Goal: Task Accomplishment & Management: Use online tool/utility

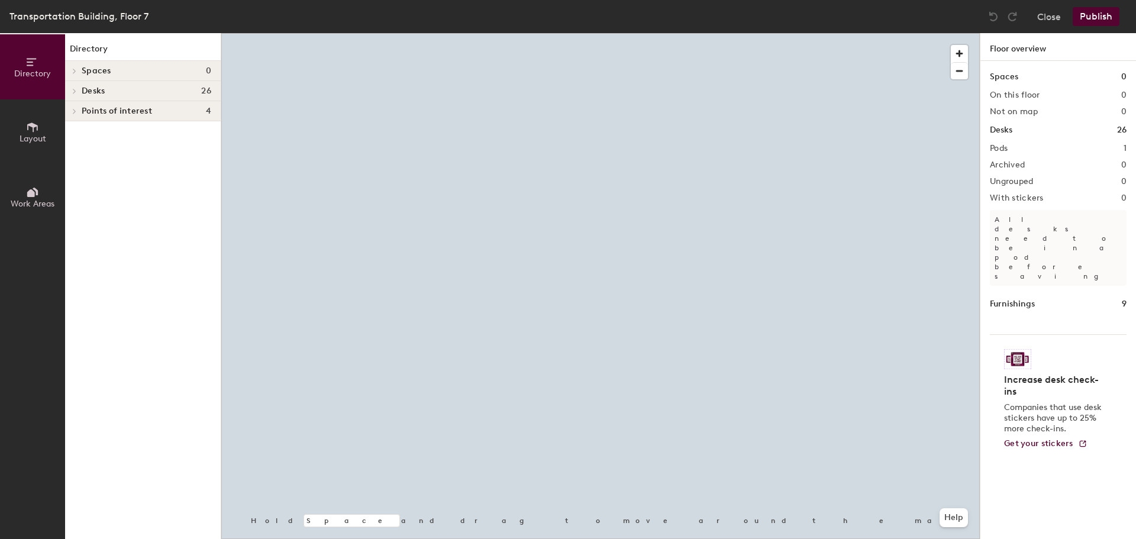
click at [88, 114] on span "Points of interest" at bounding box center [117, 110] width 70 height 9
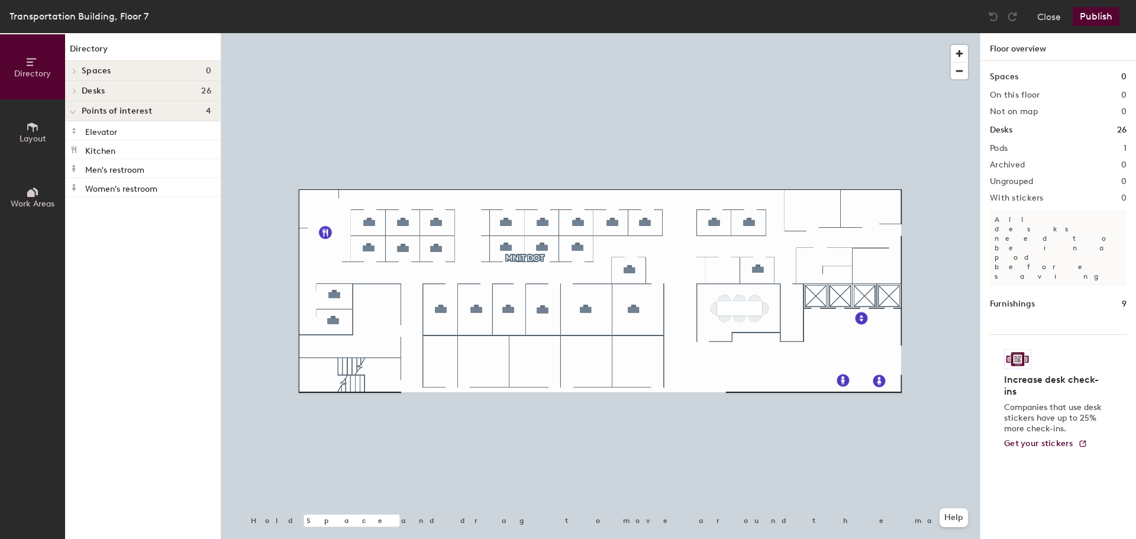
click at [31, 127] on icon at bounding box center [32, 127] width 13 height 13
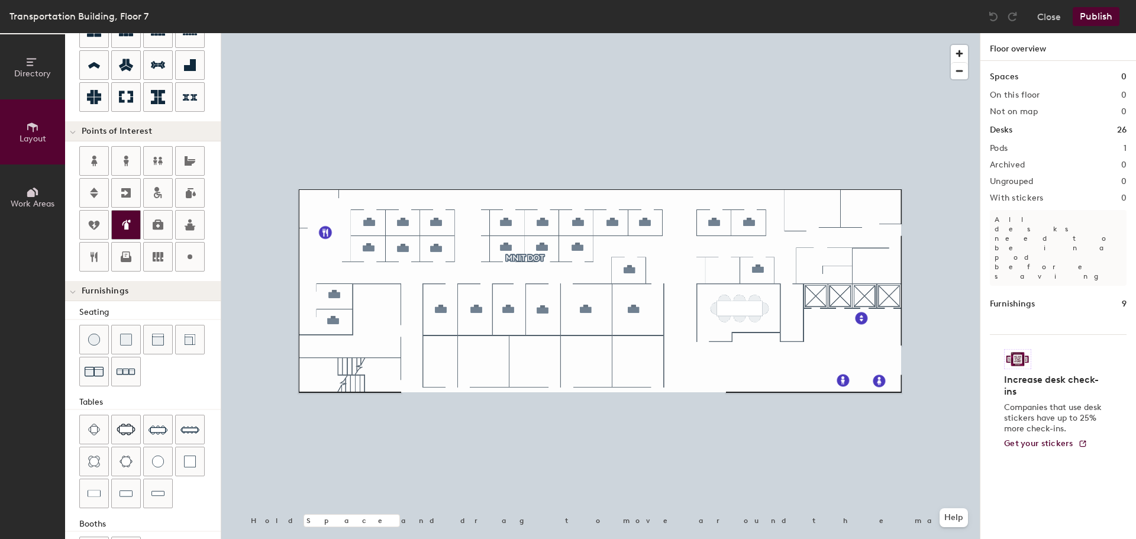
scroll to position [149, 0]
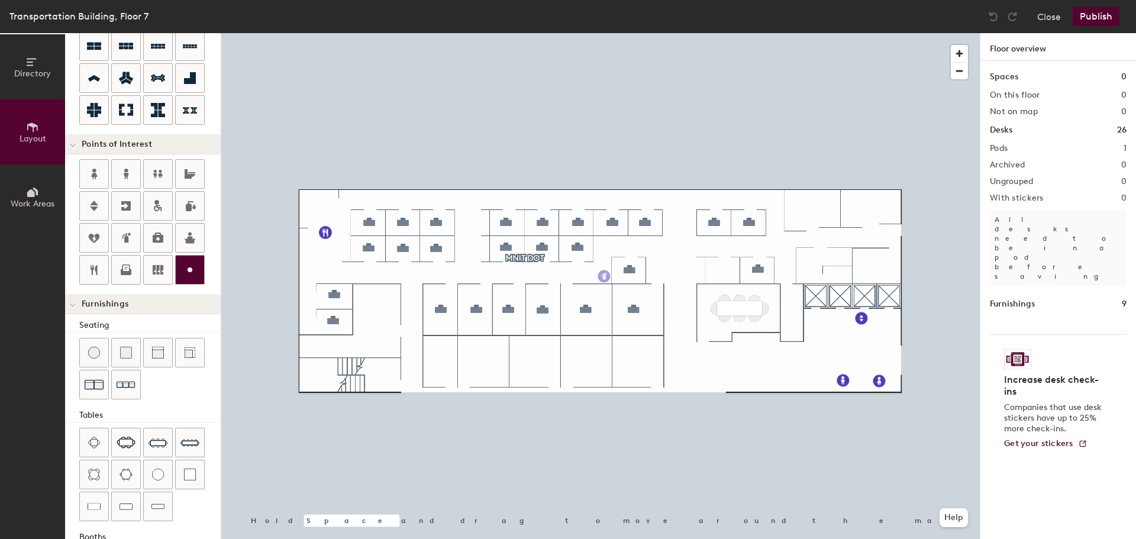
click at [604, 276] on div "Directory Layout Work Areas Layout Add space Resize Desks Points of Interest Fu…" at bounding box center [568, 286] width 1136 height 506
click at [609, 303] on span "Edit" at bounding box center [608, 303] width 31 height 20
click at [654, 304] on span "Done" at bounding box center [650, 303] width 35 height 20
click at [1083, 18] on button "Publish" at bounding box center [1096, 16] width 47 height 19
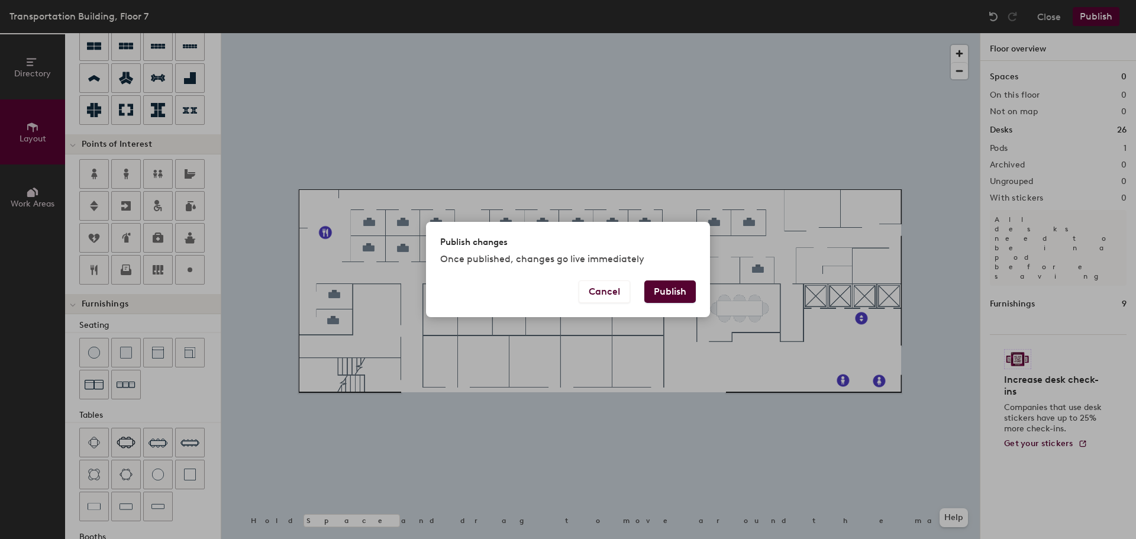
click at [676, 294] on button "Publish" at bounding box center [669, 291] width 51 height 22
type input "20"
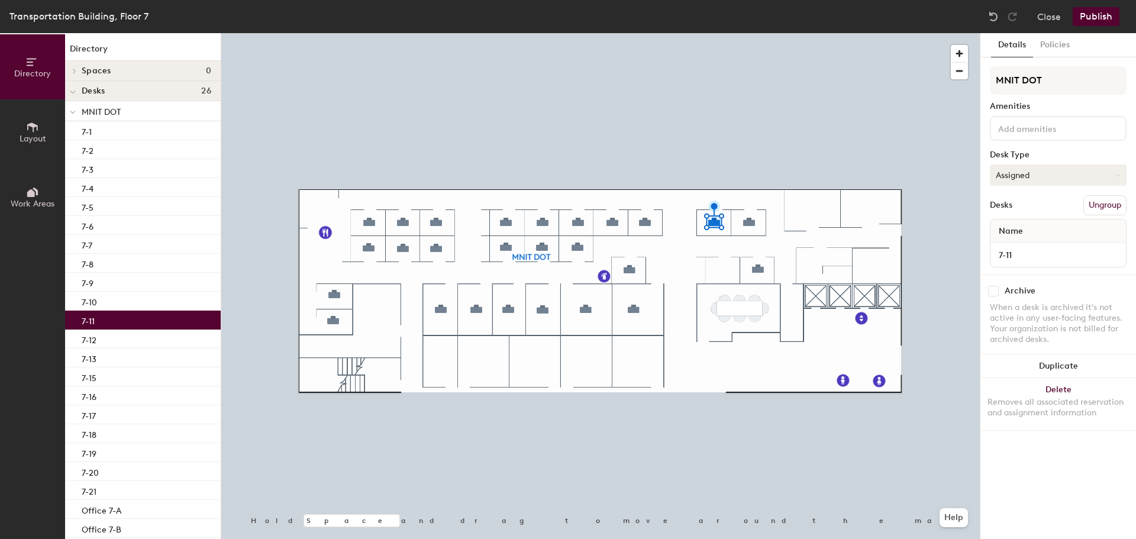
click at [1047, 177] on button "Assigned" at bounding box center [1058, 174] width 137 height 21
click at [1049, 47] on button "Policies" at bounding box center [1055, 45] width 44 height 24
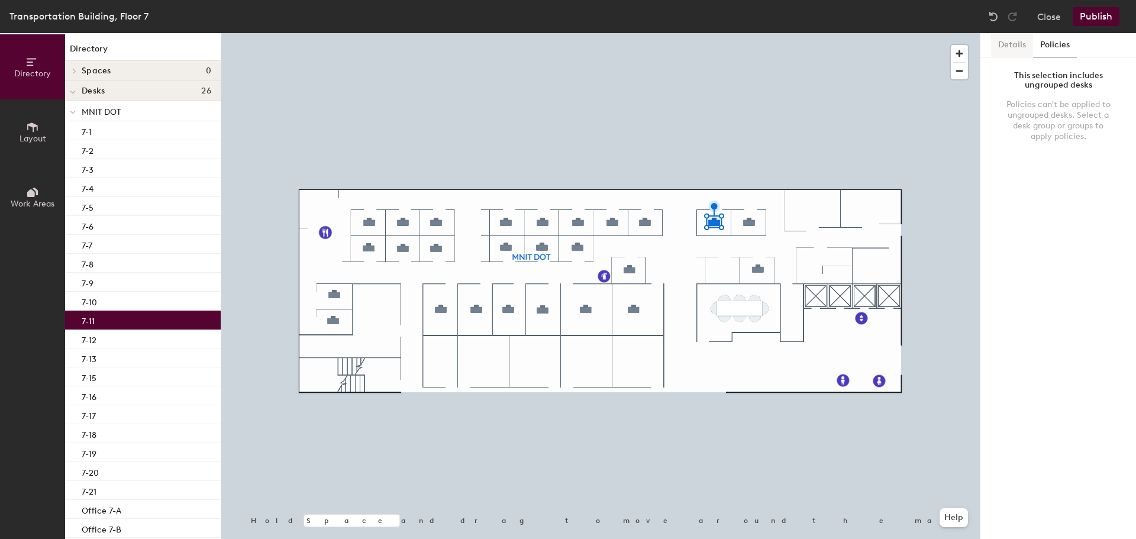
click at [1009, 50] on button "Details" at bounding box center [1012, 45] width 42 height 24
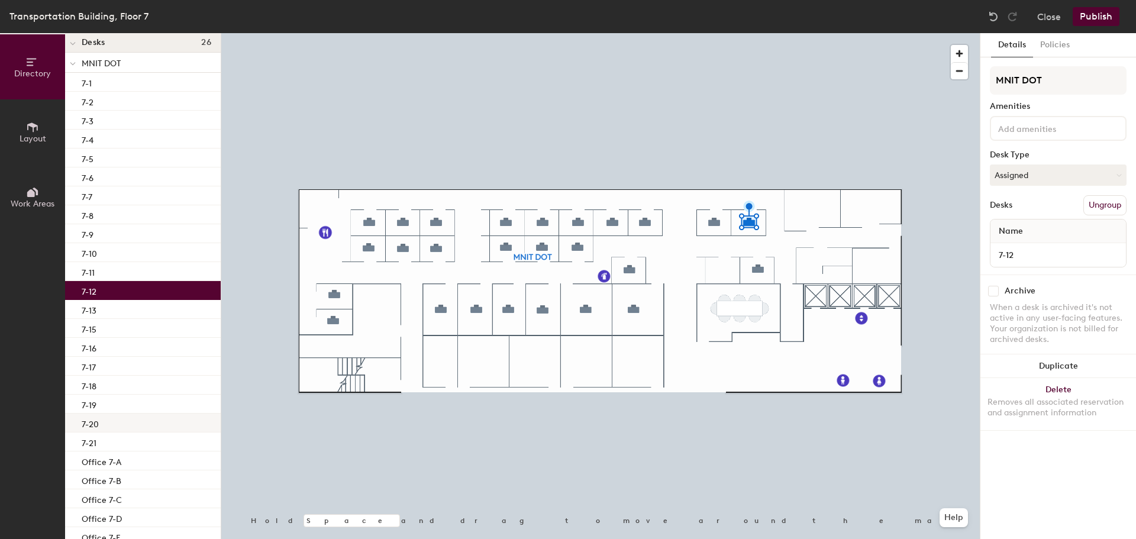
scroll to position [104, 0]
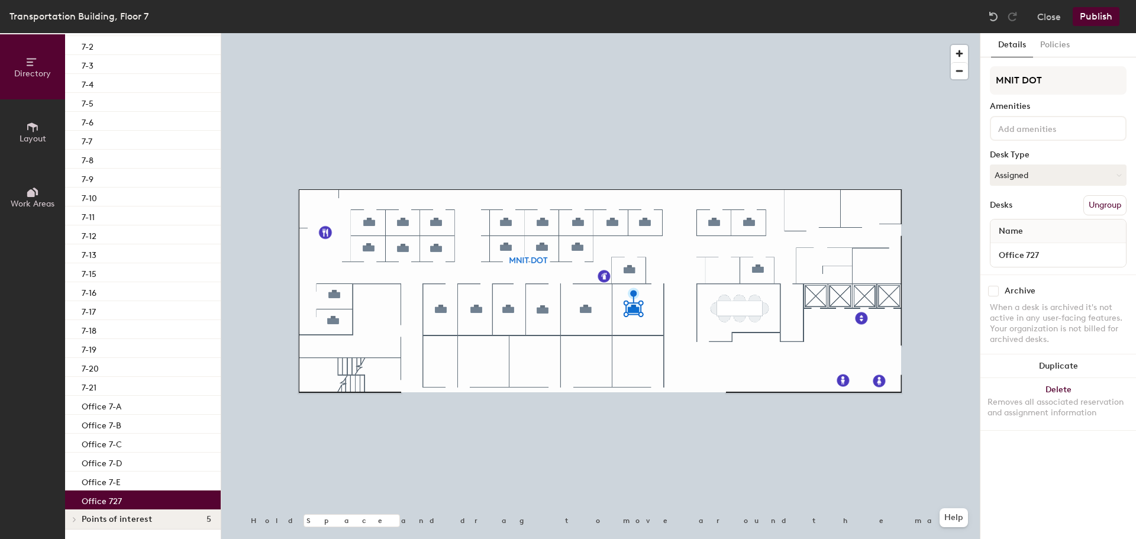
click at [1097, 12] on button "Publish" at bounding box center [1096, 16] width 47 height 19
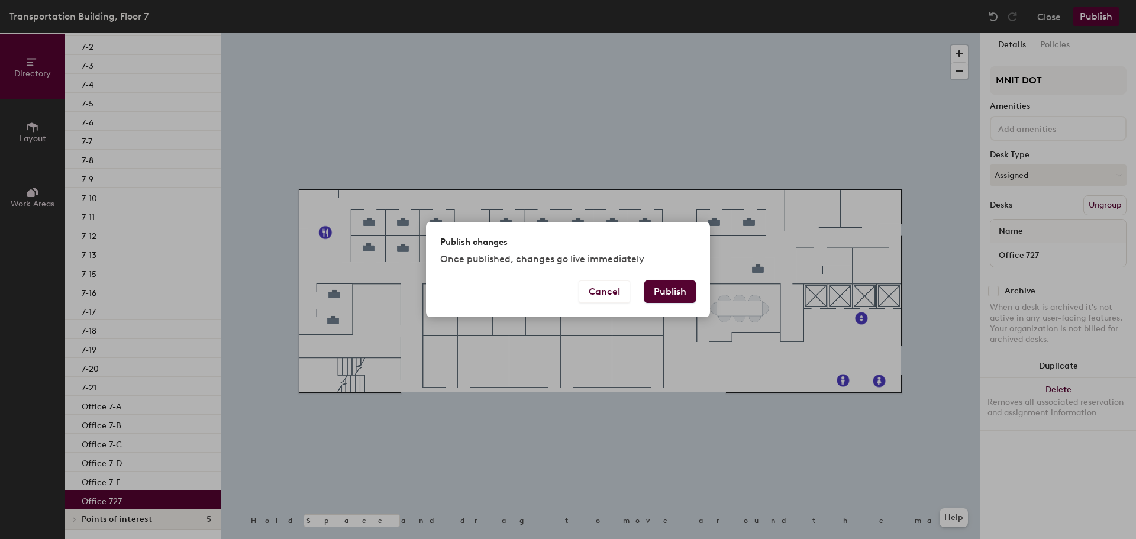
click at [667, 289] on button "Publish" at bounding box center [669, 291] width 51 height 22
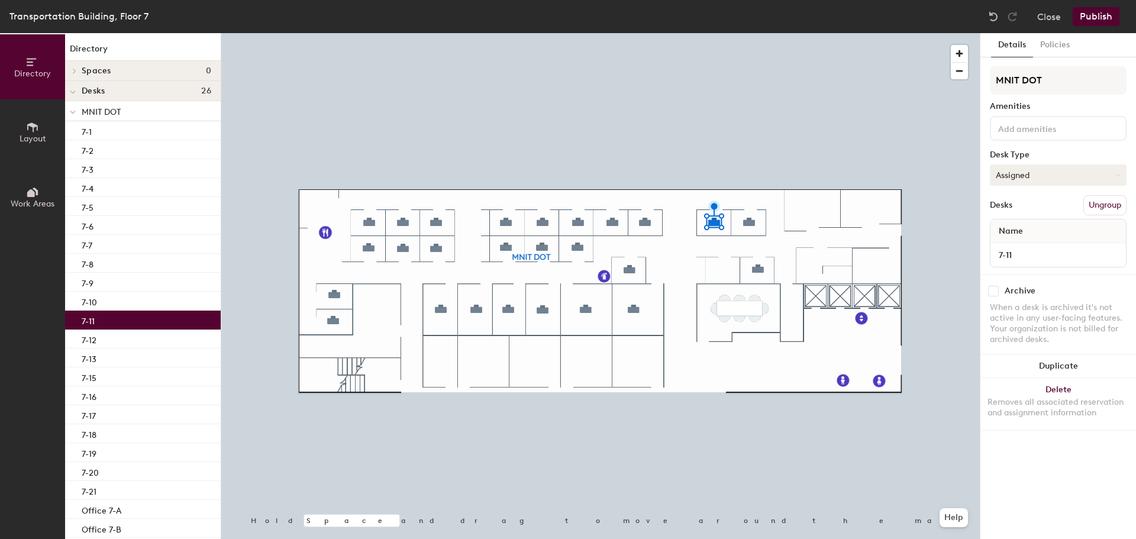
click at [1026, 173] on button "Assigned" at bounding box center [1058, 174] width 137 height 21
click at [1039, 127] on input at bounding box center [1049, 128] width 106 height 14
click at [1044, 107] on div "Amenities" at bounding box center [1058, 106] width 137 height 9
click at [1055, 47] on button "Policies" at bounding box center [1055, 45] width 44 height 24
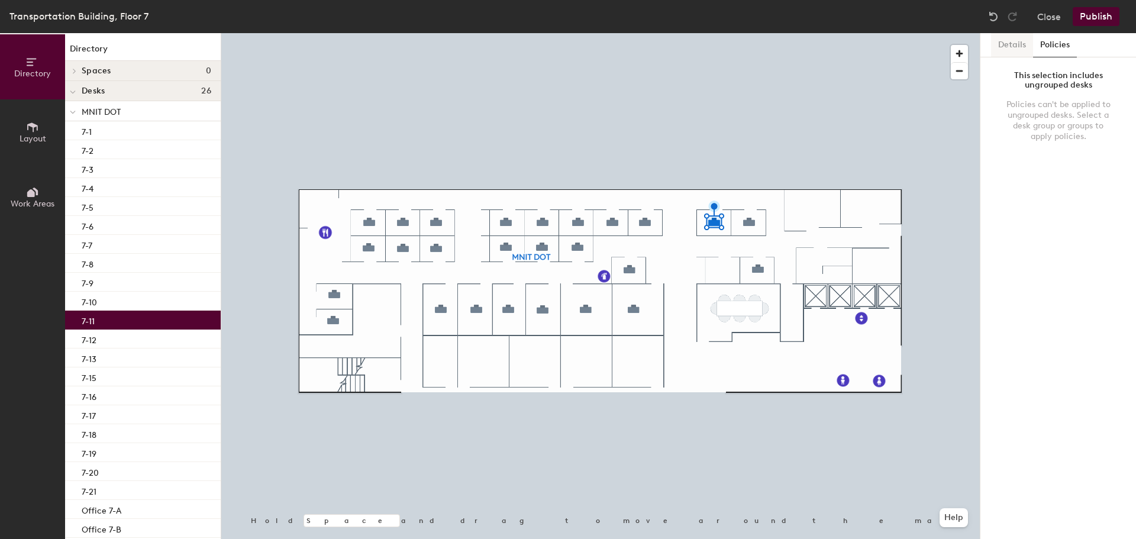
click at [1005, 46] on button "Details" at bounding box center [1012, 45] width 42 height 24
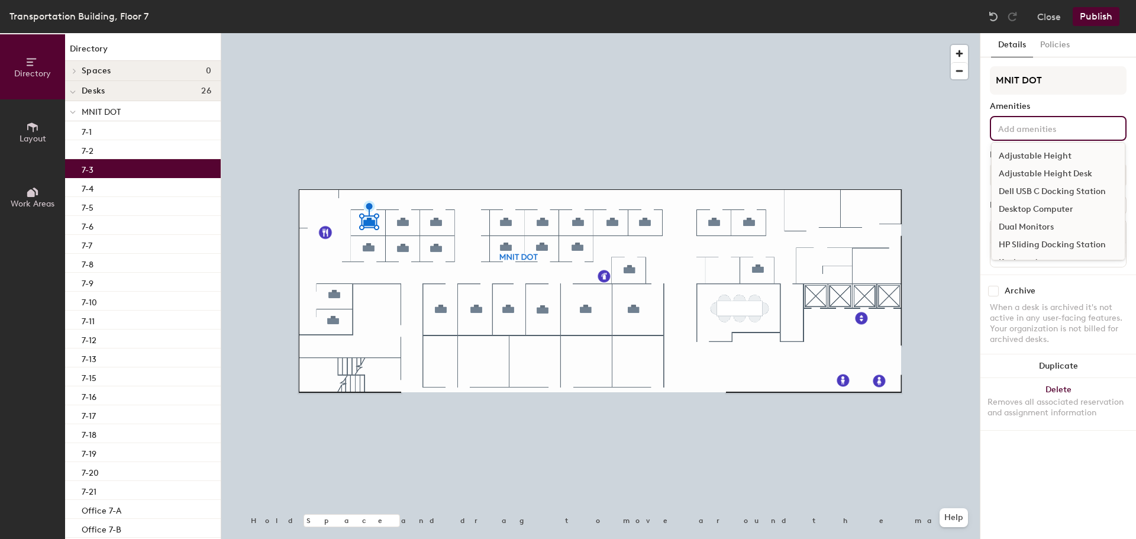
click at [1032, 133] on input at bounding box center [1049, 128] width 106 height 14
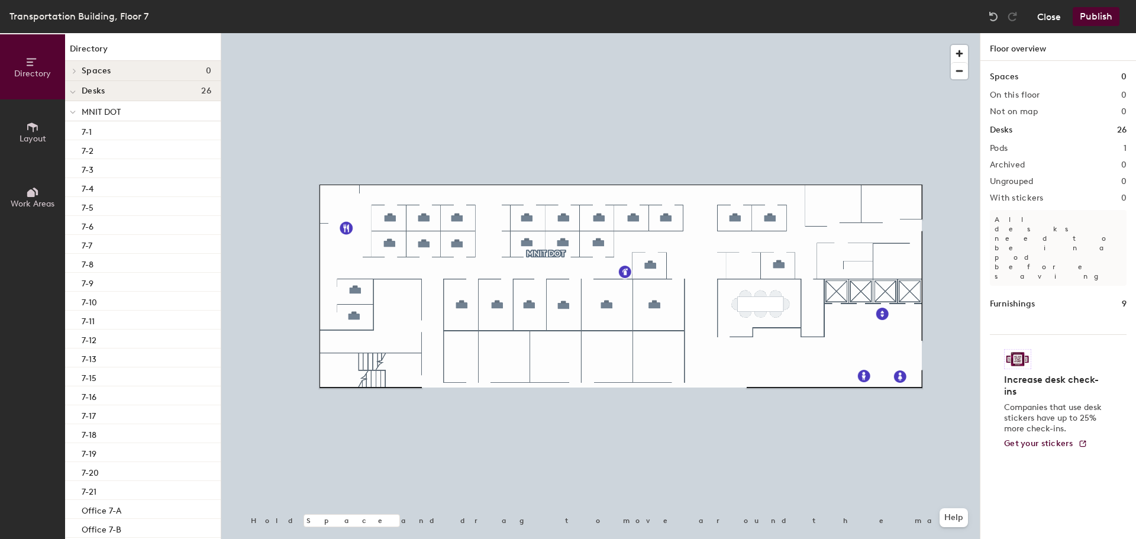
click at [1050, 17] on button "Close" at bounding box center [1049, 16] width 24 height 19
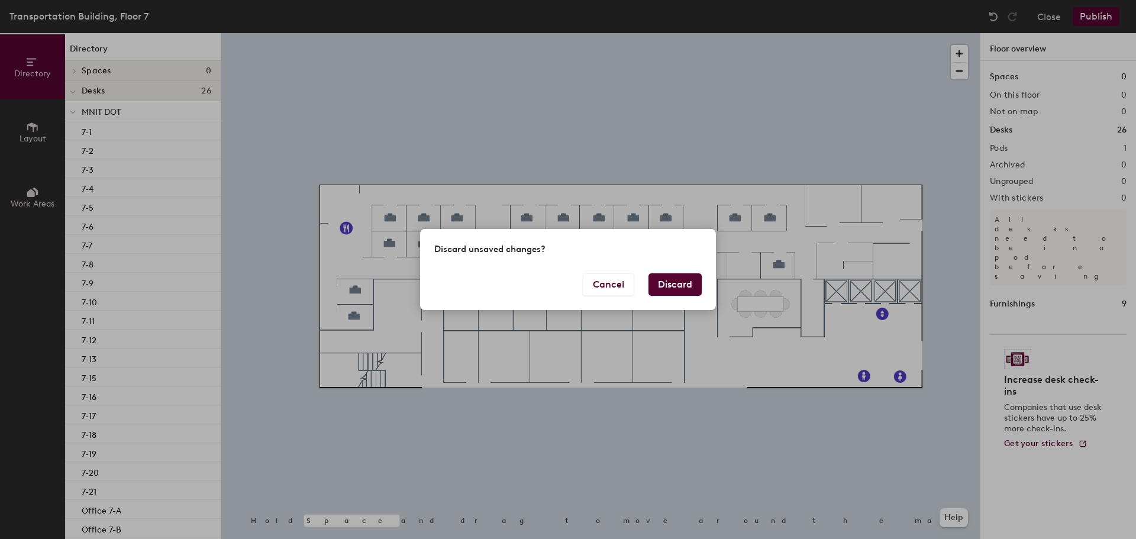
click at [667, 281] on button "Discard" at bounding box center [674, 284] width 53 height 22
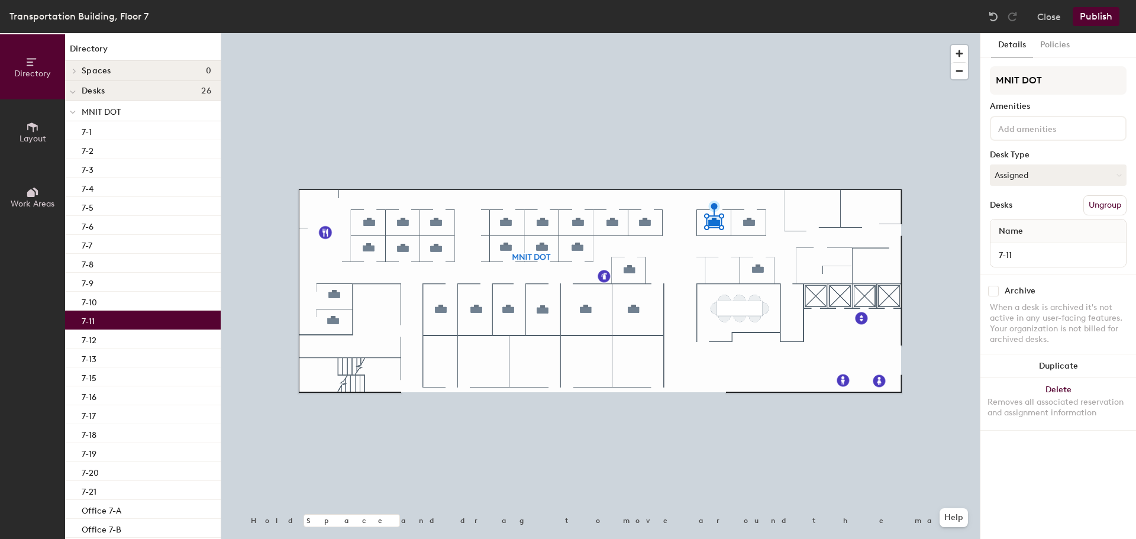
click at [28, 146] on button "Layout" at bounding box center [32, 131] width 65 height 65
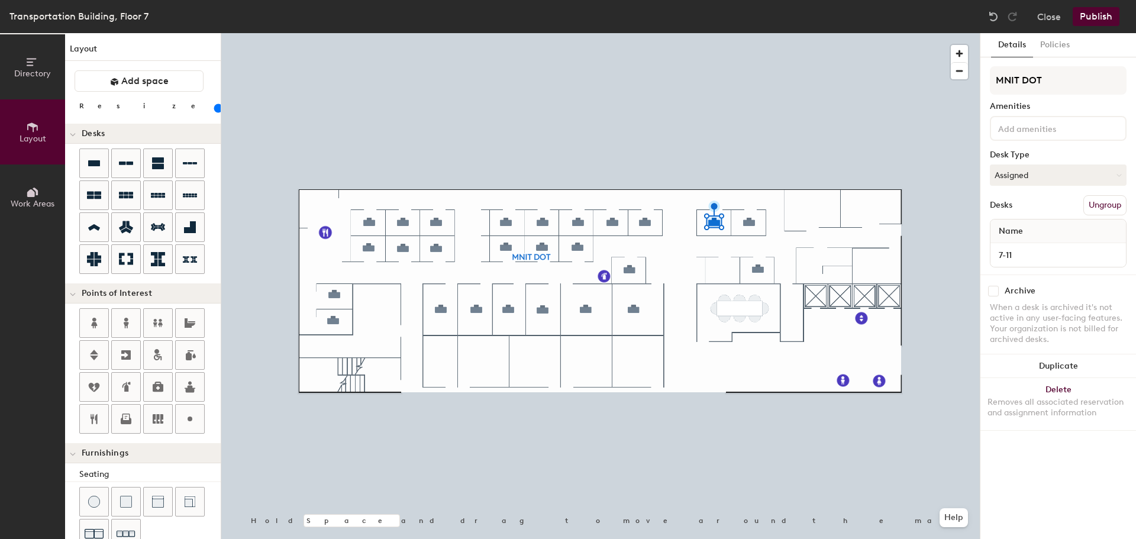
click at [72, 67] on div "Layout Add space Resize Desks Points of Interest Furnishings Seating Tables Boo…" at bounding box center [143, 286] width 156 height 506
click at [28, 63] on icon at bounding box center [32, 62] width 13 height 13
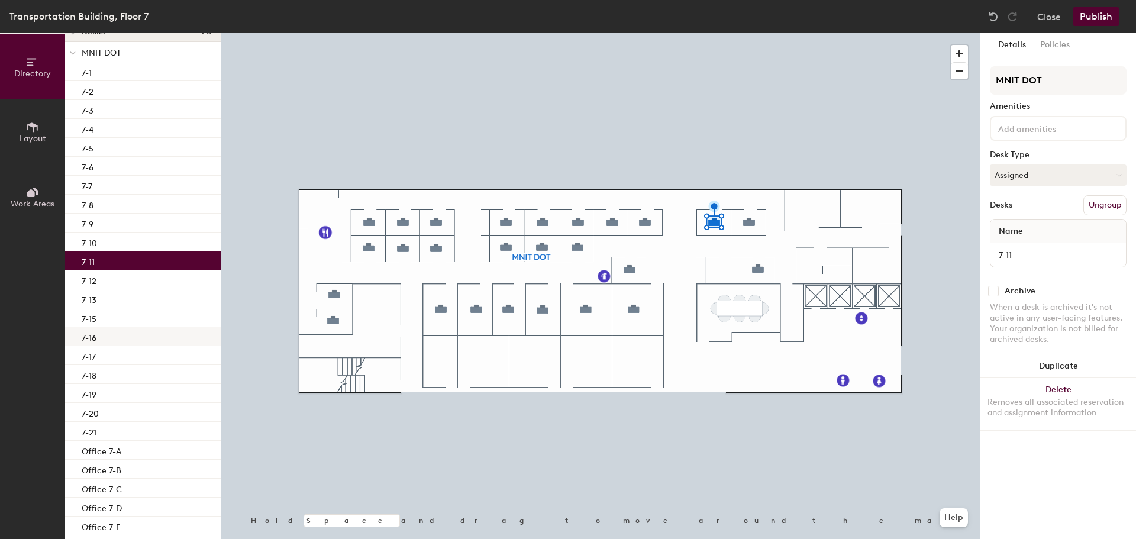
scroll to position [104, 0]
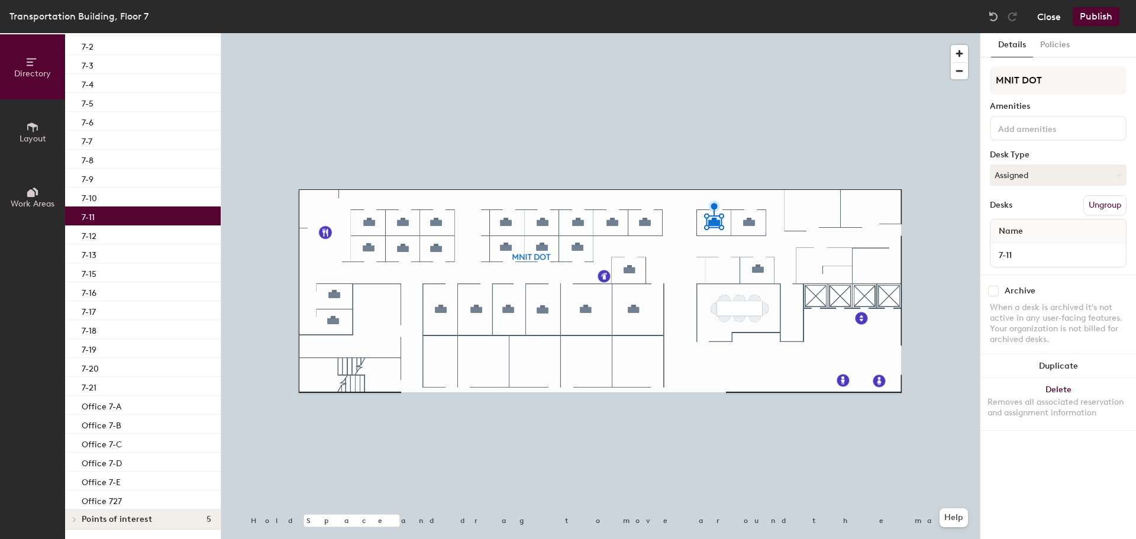
click at [1043, 16] on button "Close" at bounding box center [1049, 16] width 24 height 19
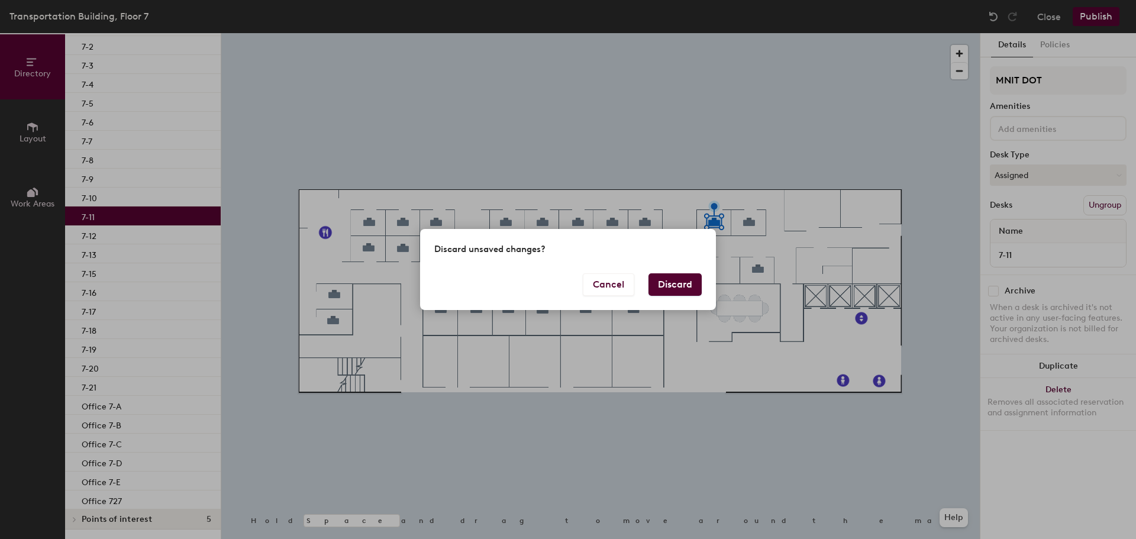
click at [674, 288] on button "Discard" at bounding box center [674, 284] width 53 height 22
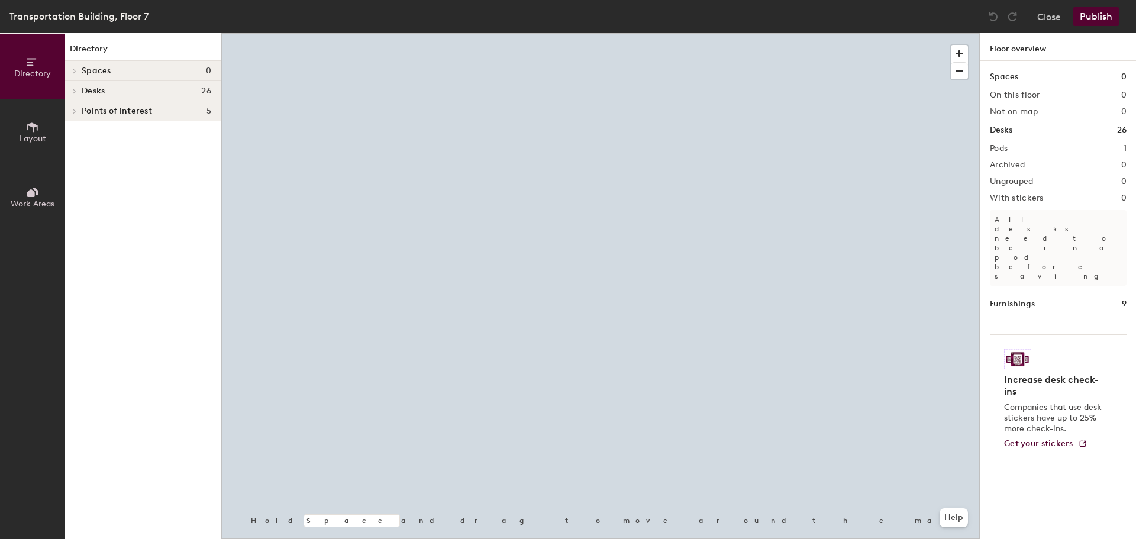
click at [629, 33] on div at bounding box center [600, 33] width 758 height 0
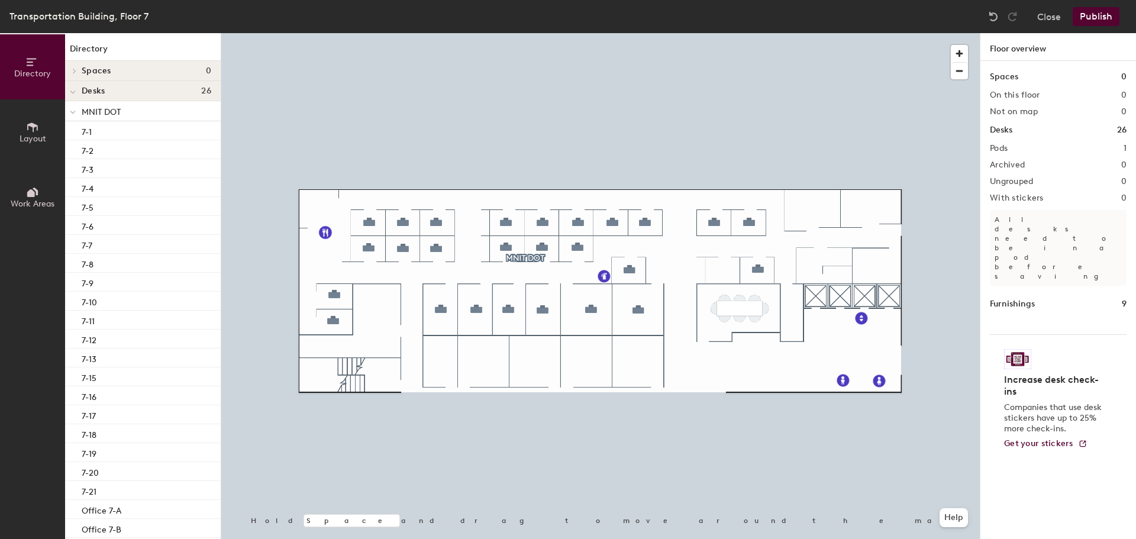
click at [1096, 18] on button "Publish" at bounding box center [1096, 16] width 47 height 19
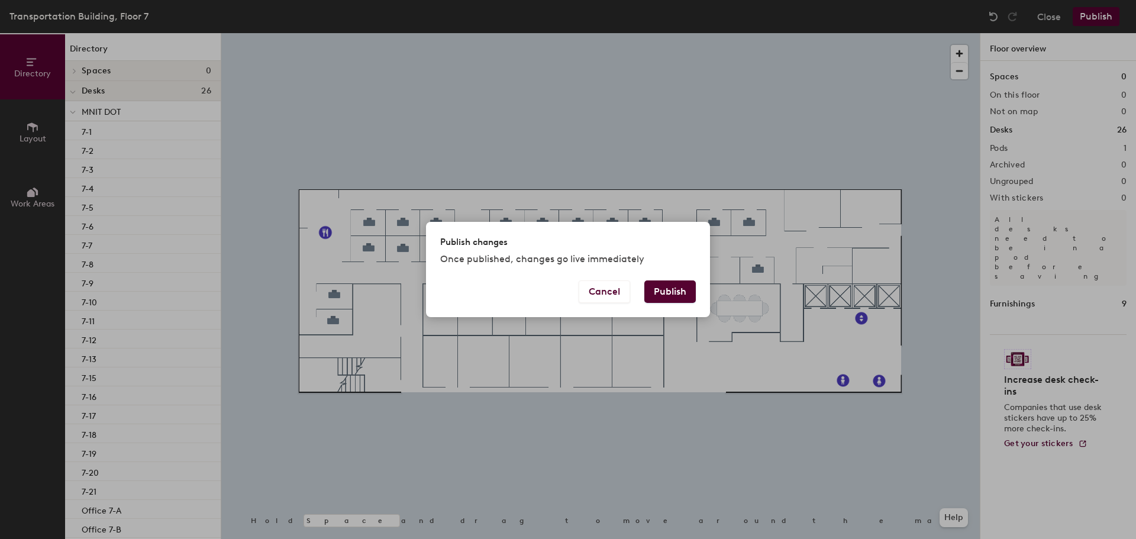
click at [657, 293] on button "Publish" at bounding box center [669, 291] width 51 height 22
